Goal: Information Seeking & Learning: Learn about a topic

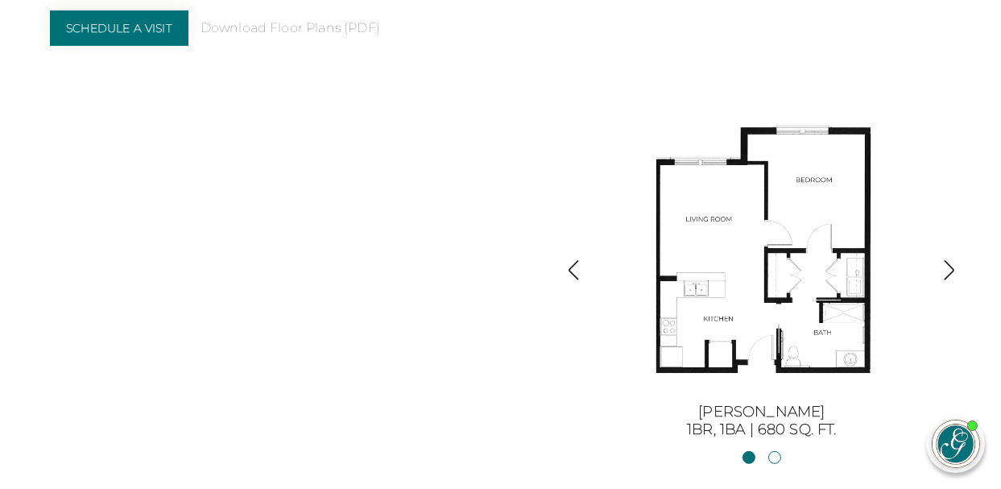
scroll to position [1610, 0]
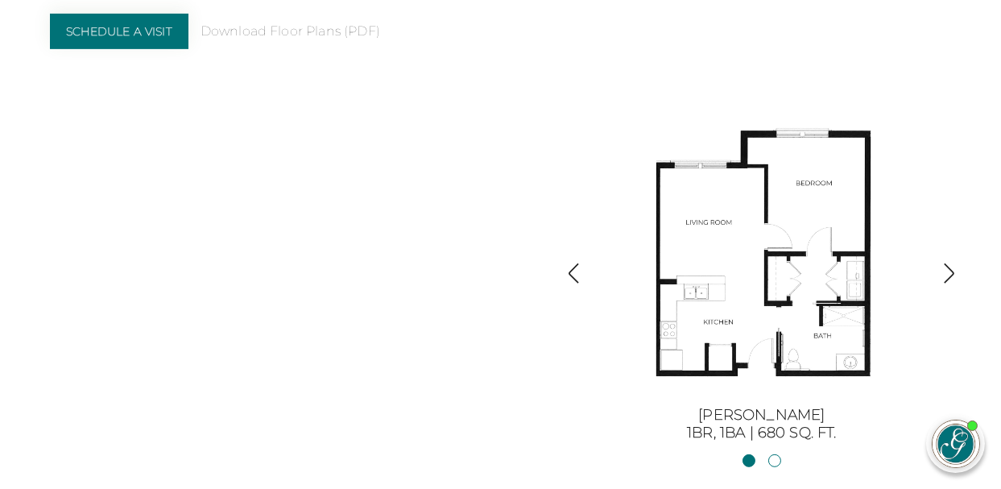
click at [575, 279] on img "button" at bounding box center [574, 273] width 22 height 22
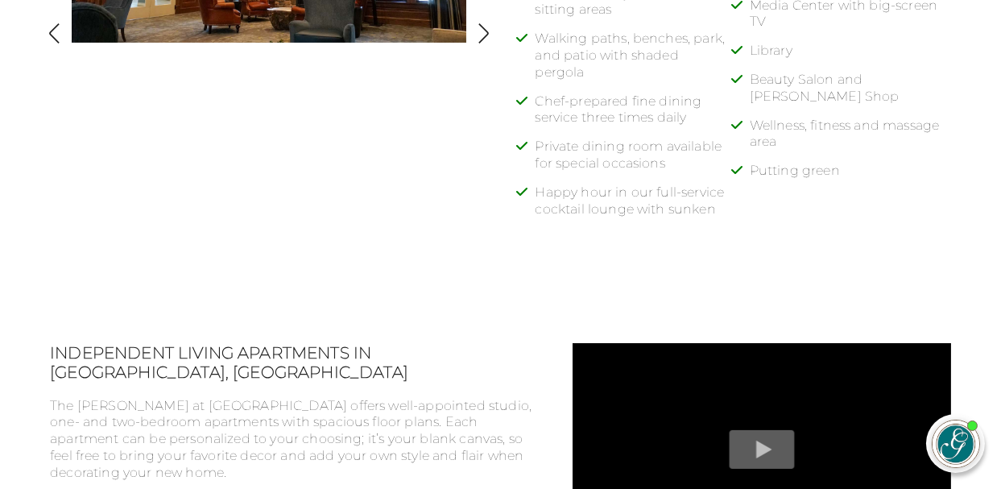
scroll to position [821, 0]
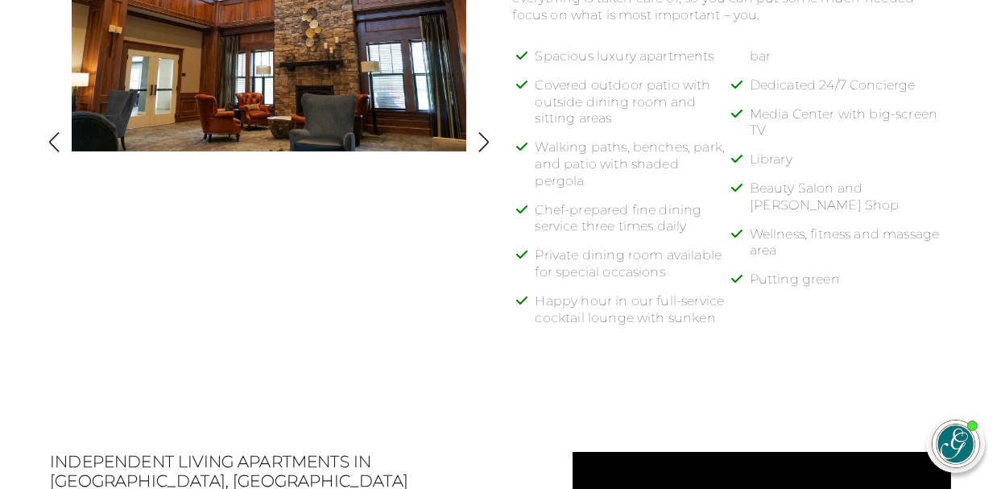
click at [486, 147] on img "button" at bounding box center [484, 142] width 22 height 22
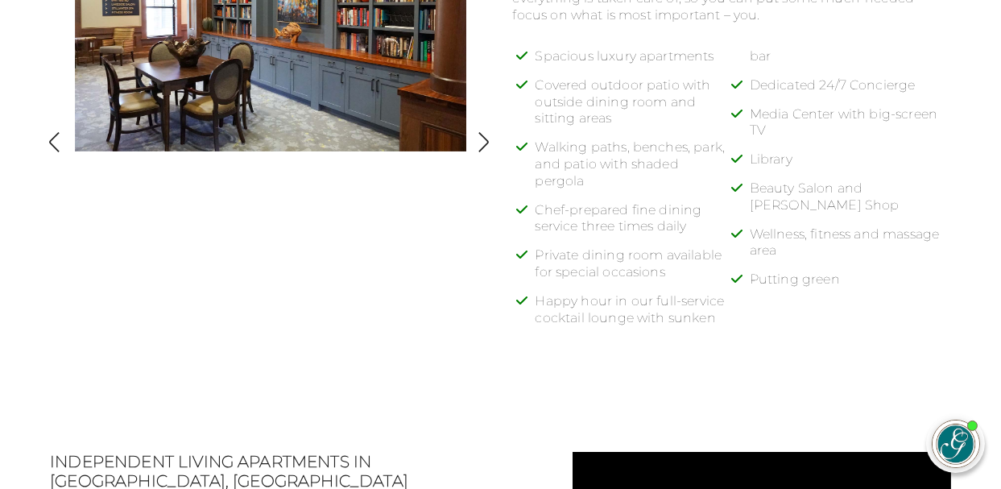
click at [486, 147] on img "button" at bounding box center [484, 142] width 22 height 22
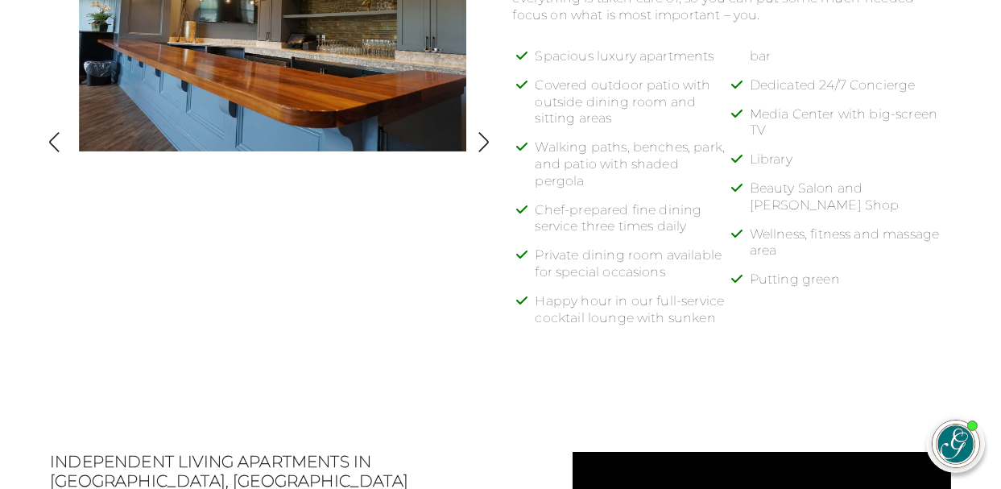
click at [486, 147] on img "button" at bounding box center [484, 142] width 22 height 22
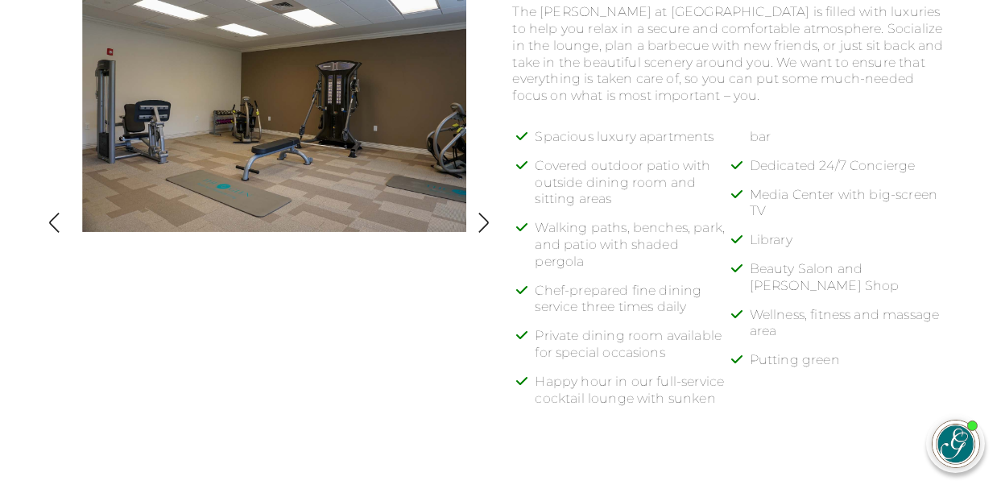
scroll to position [659, 0]
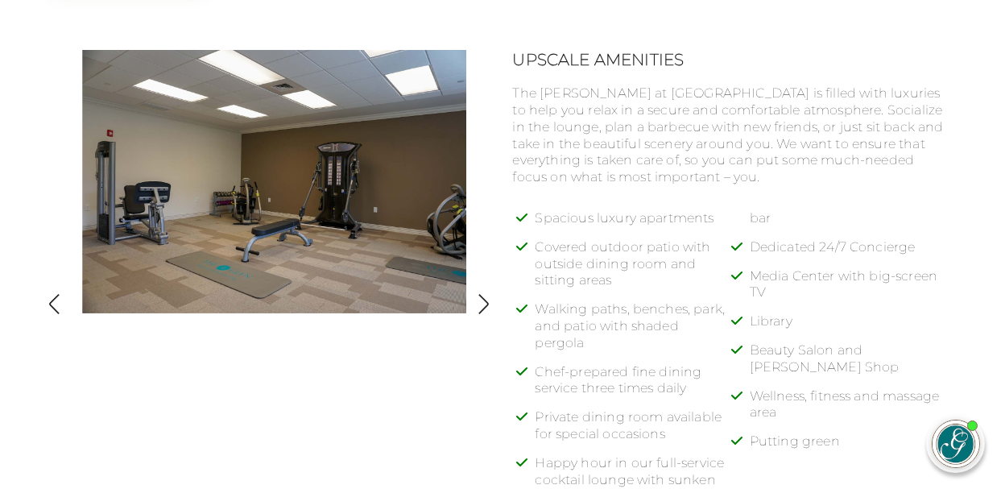
click at [483, 306] on img "button" at bounding box center [484, 304] width 22 height 22
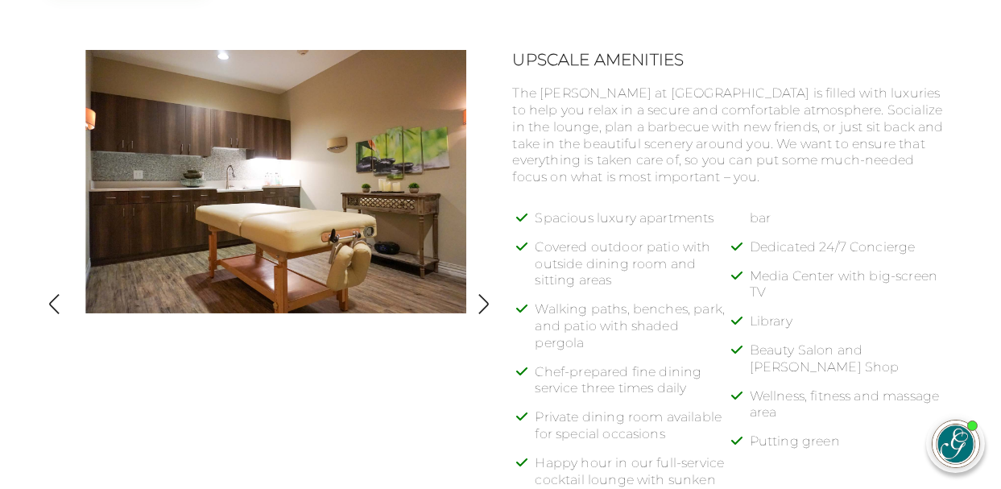
click at [482, 306] on img "button" at bounding box center [484, 304] width 22 height 22
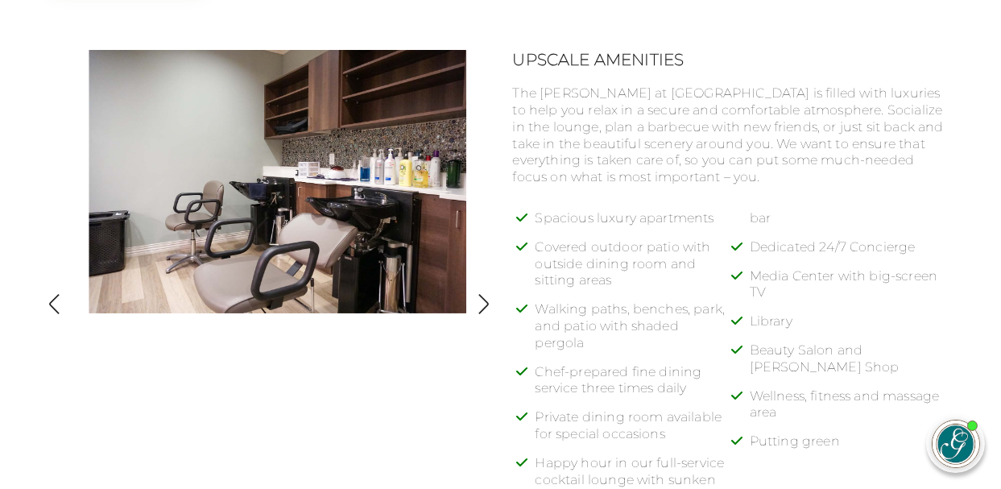
click at [482, 307] on img "button" at bounding box center [484, 304] width 22 height 22
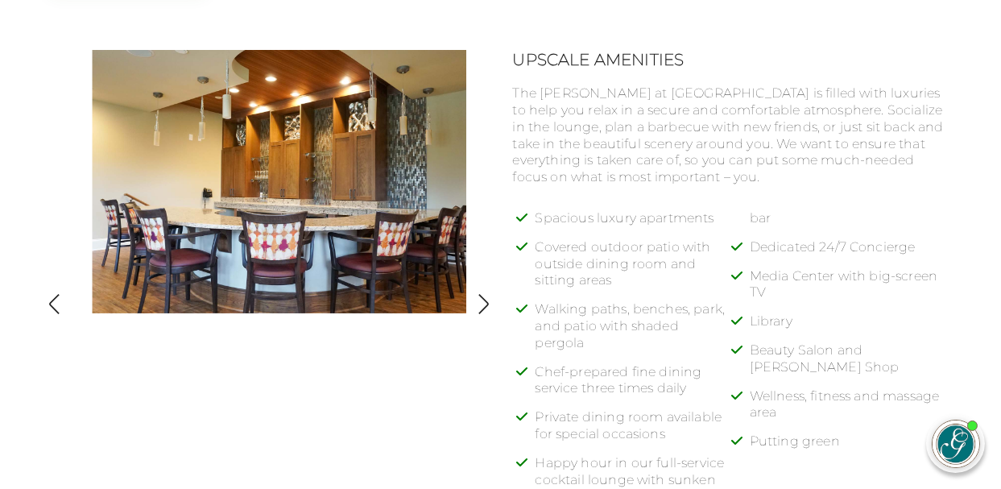
click at [482, 307] on img "button" at bounding box center [484, 304] width 22 height 22
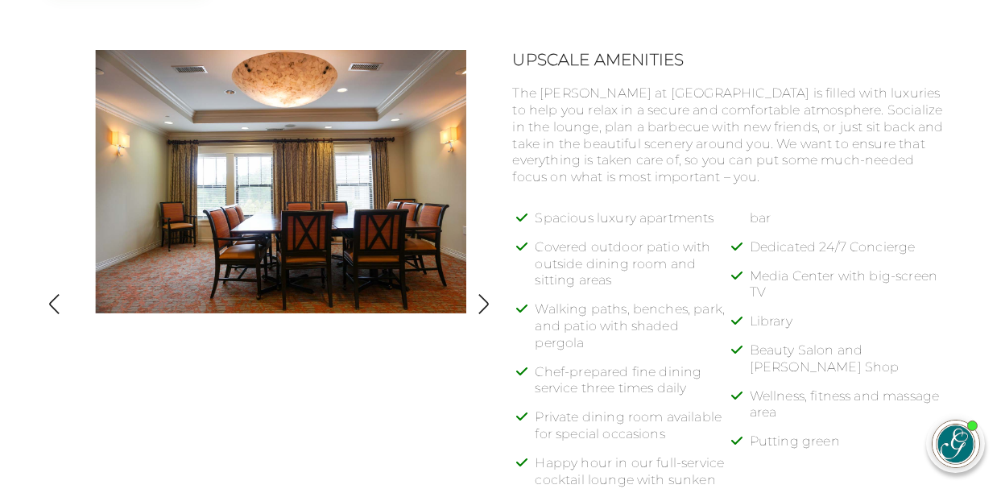
click at [482, 307] on img "button" at bounding box center [484, 304] width 22 height 22
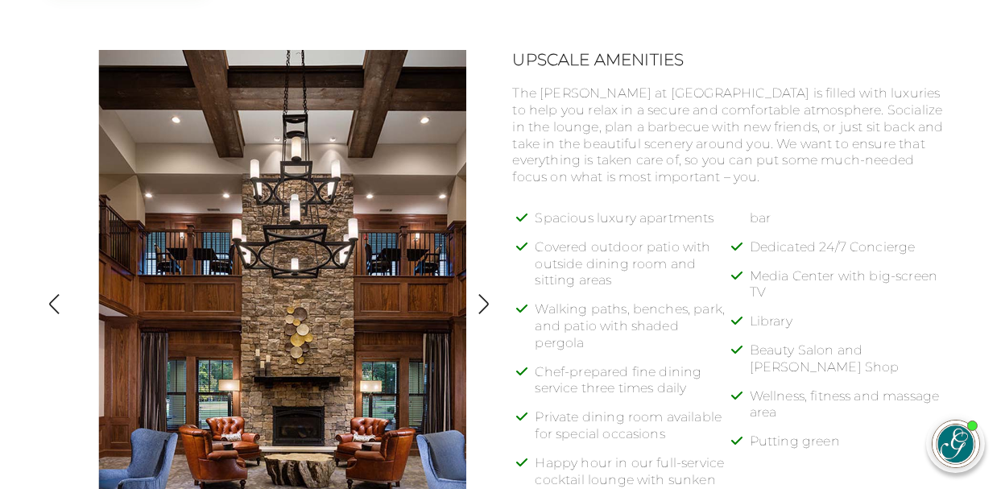
click at [482, 307] on img "button" at bounding box center [484, 304] width 22 height 22
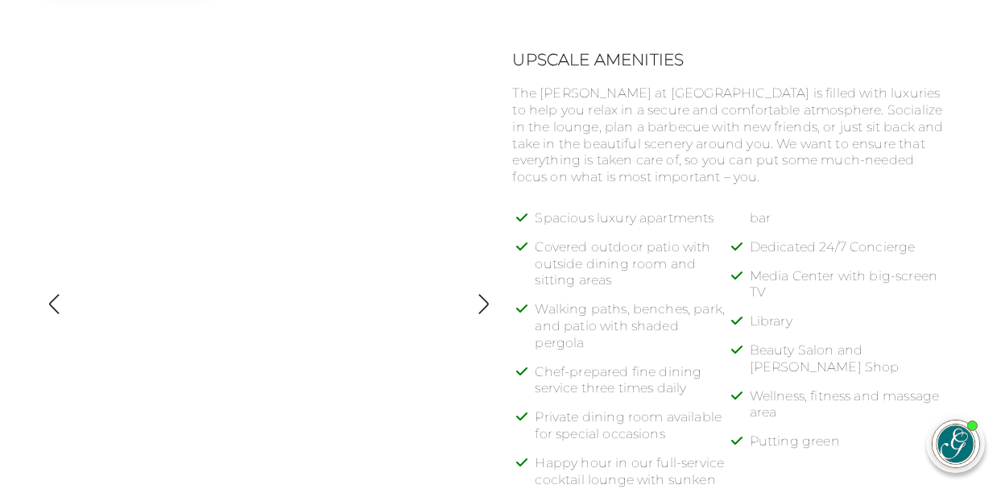
click at [482, 307] on img "button" at bounding box center [484, 304] width 22 height 22
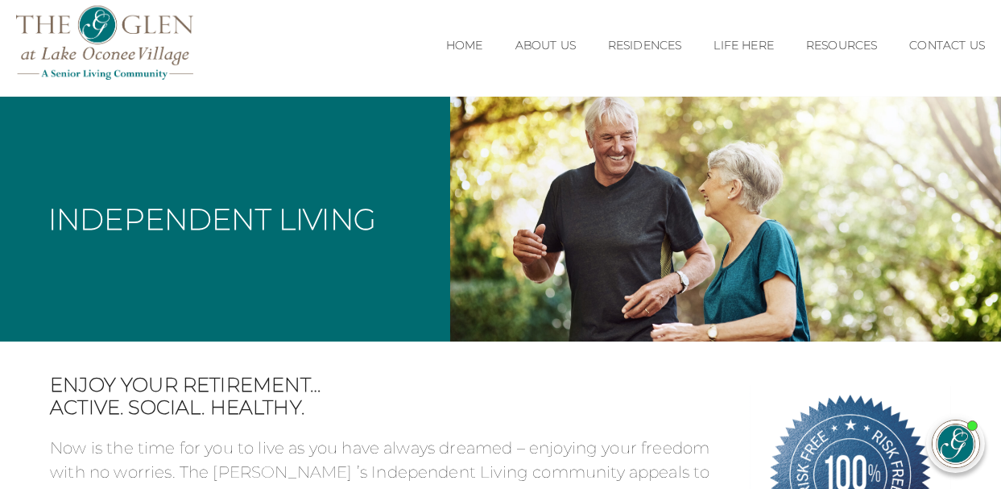
scroll to position [80, 0]
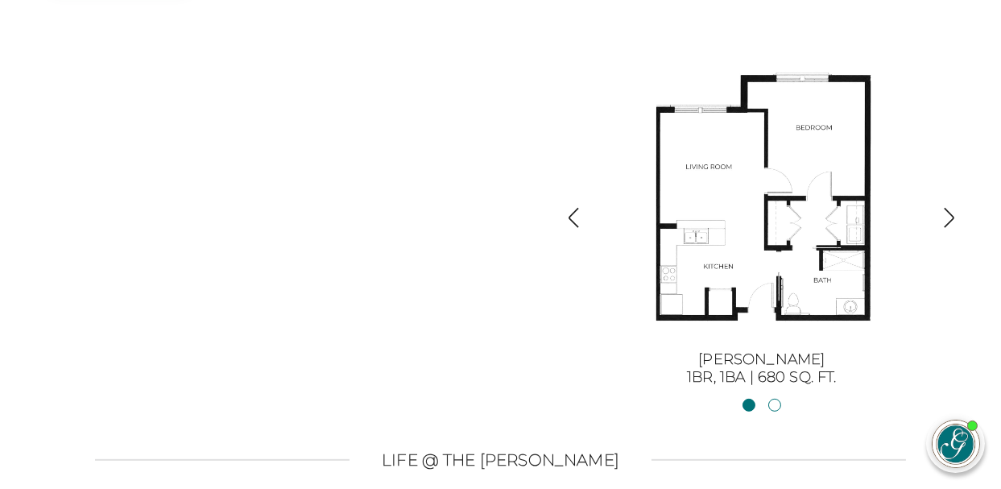
scroll to position [1690, 0]
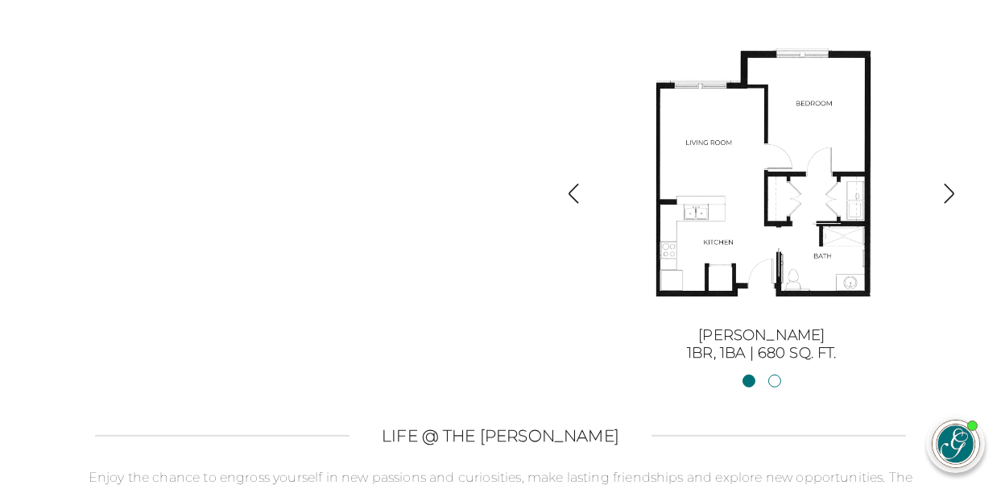
click at [950, 195] on img "button" at bounding box center [949, 194] width 22 height 22
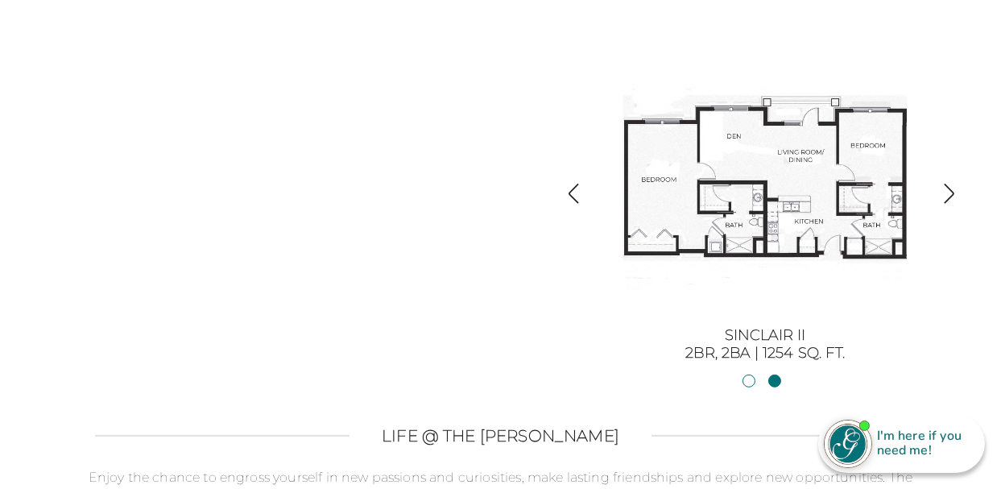
click at [948, 197] on img "button" at bounding box center [949, 194] width 22 height 22
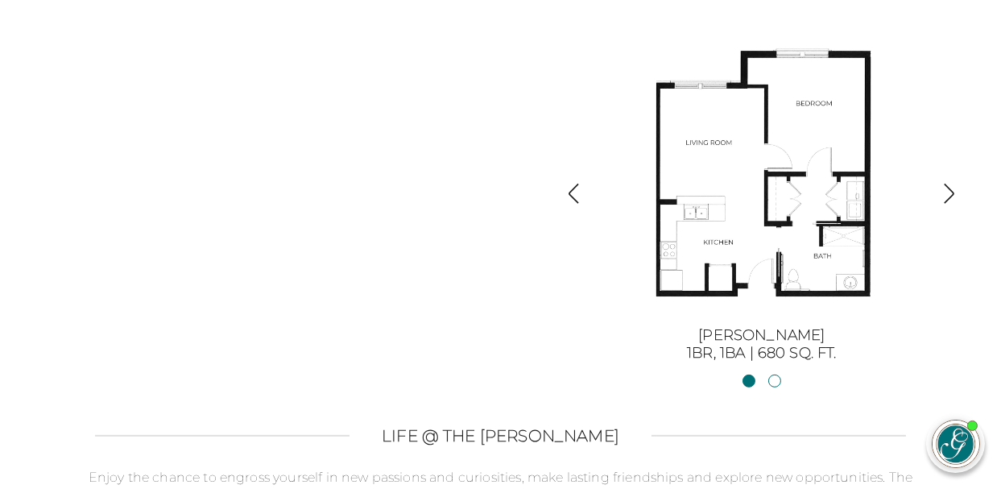
click at [951, 191] on img "button" at bounding box center [949, 194] width 22 height 22
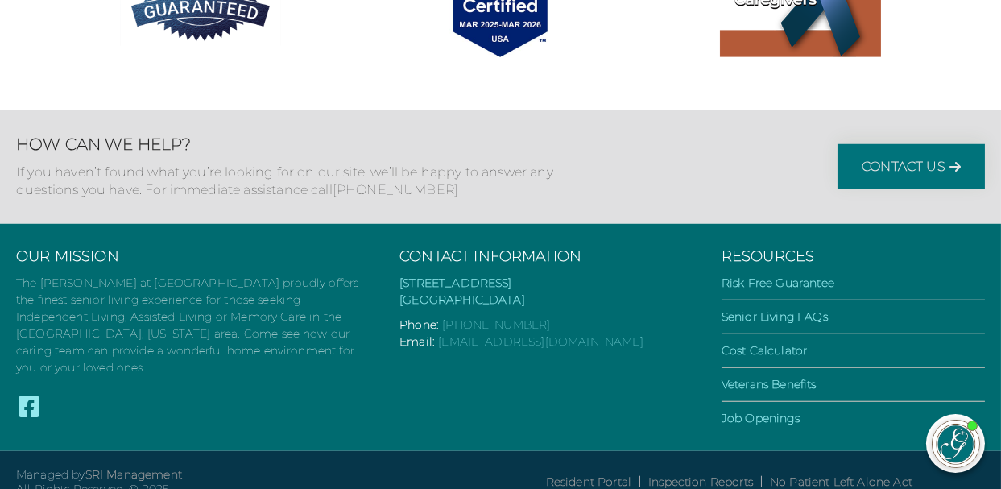
scroll to position [3139, 0]
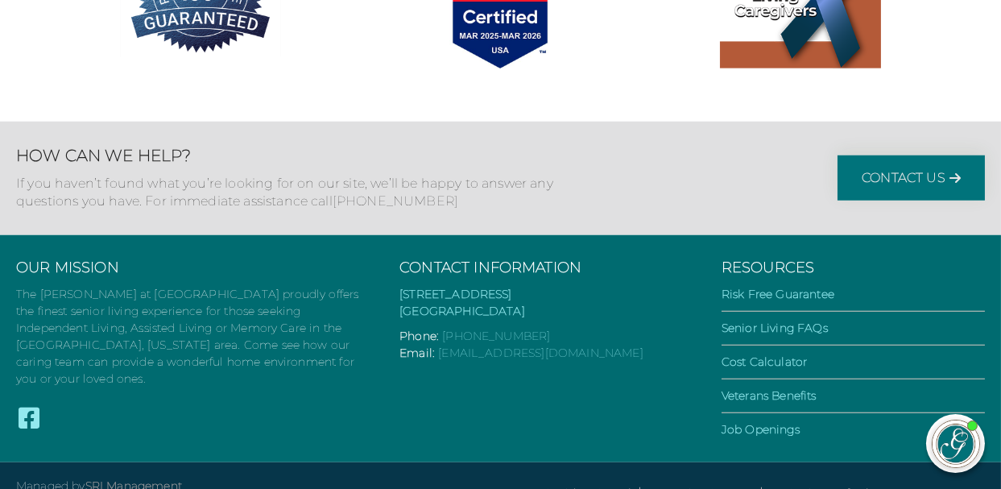
scroll to position [3139, 0]
